Goal: Navigation & Orientation: Find specific page/section

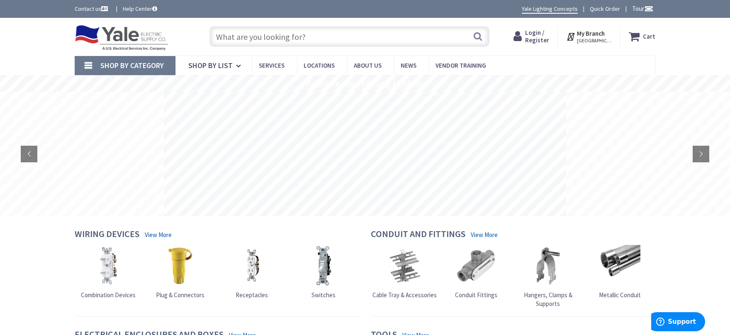
type input "[GEOGRAPHIC_DATA][STREET_ADDRESS][GEOGRAPHIC_DATA]"
click at [584, 40] on span "[GEOGRAPHIC_DATA], [GEOGRAPHIC_DATA]" at bounding box center [594, 40] width 35 height 7
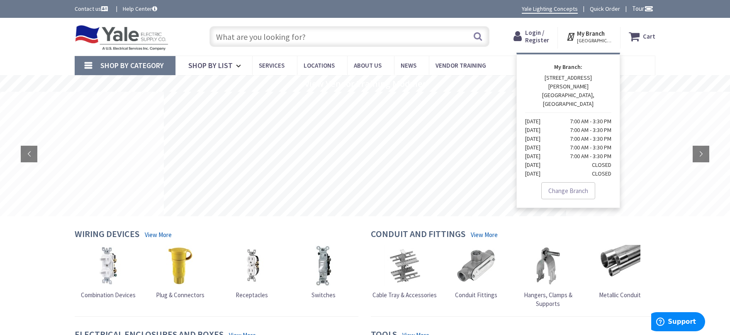
click at [382, 158] on rs-layer at bounding box center [365, 154] width 402 height 124
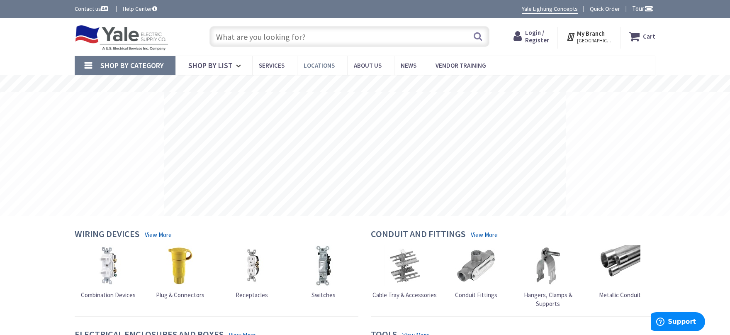
click at [313, 67] on span "Locations" at bounding box center [319, 65] width 31 height 8
click at [317, 66] on span "Locations" at bounding box center [319, 65] width 31 height 8
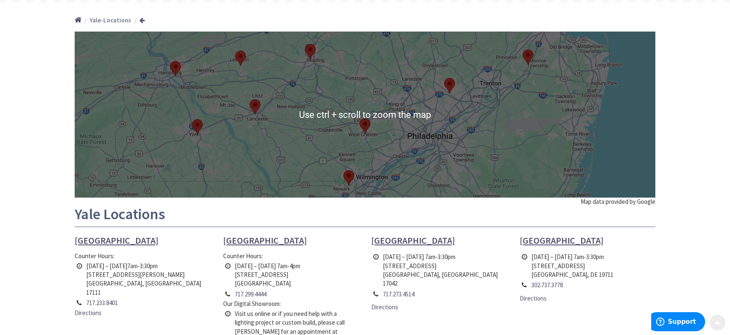
scroll to position [91, 0]
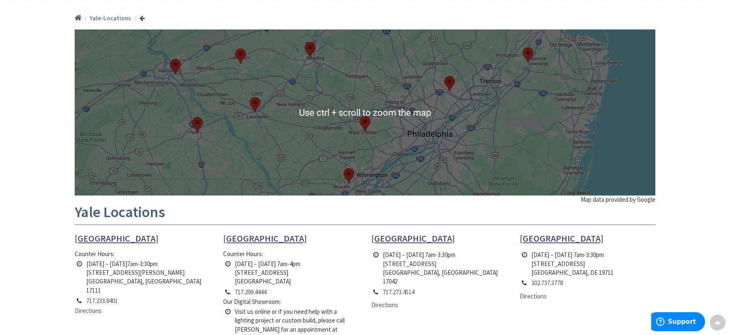
click at [316, 138] on div at bounding box center [365, 112] width 581 height 166
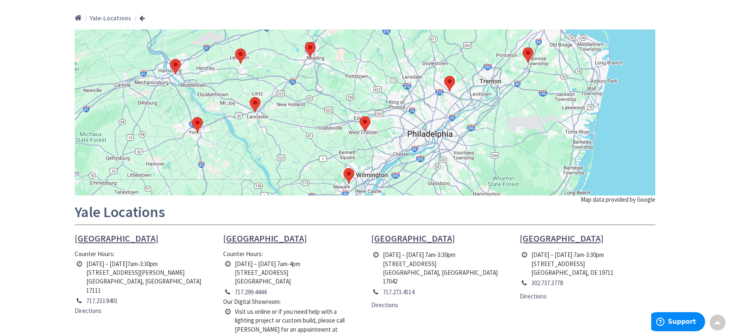
click at [316, 138] on div at bounding box center [365, 112] width 581 height 166
click at [530, 126] on div at bounding box center [365, 112] width 581 height 166
click at [426, 111] on div at bounding box center [365, 112] width 581 height 166
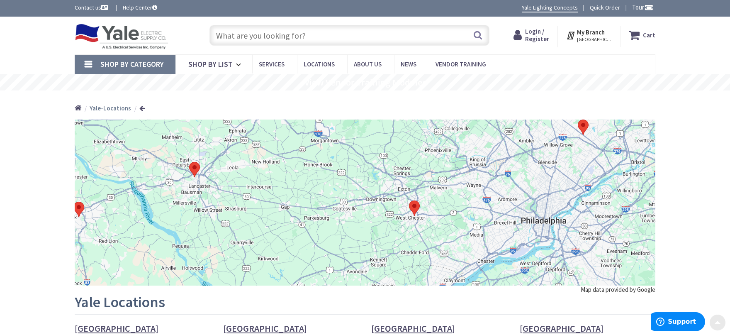
scroll to position [0, 0]
